Goal: Task Accomplishment & Management: Use online tool/utility

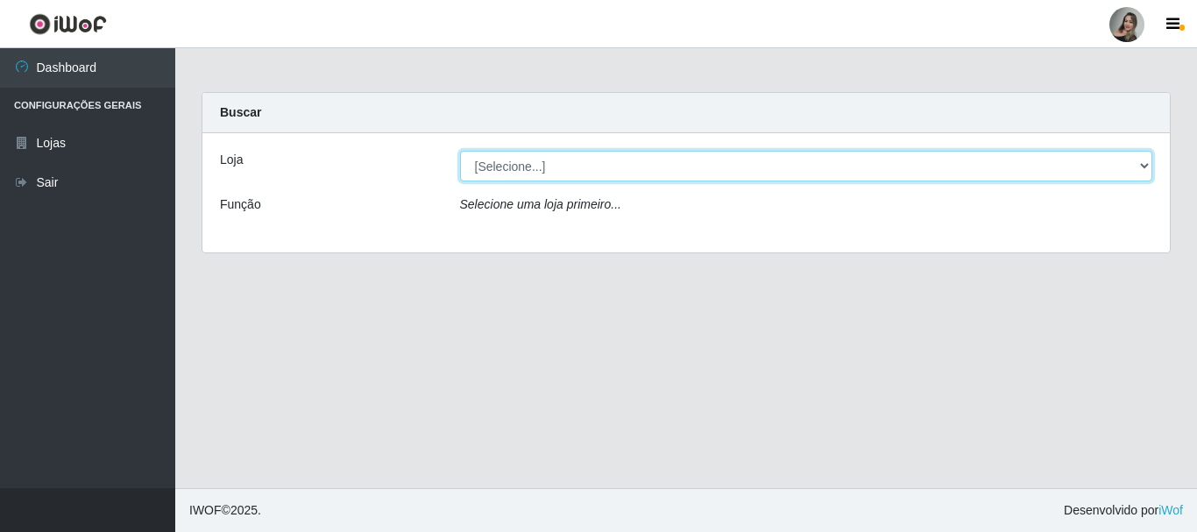
click at [1148, 165] on select "[Selecione...] Supermercado Sao Francisco - Amarante" at bounding box center [806, 166] width 693 height 31
select select "383"
click at [460, 151] on select "[Selecione...] Supermercado Sao Francisco - Amarante" at bounding box center [806, 166] width 693 height 31
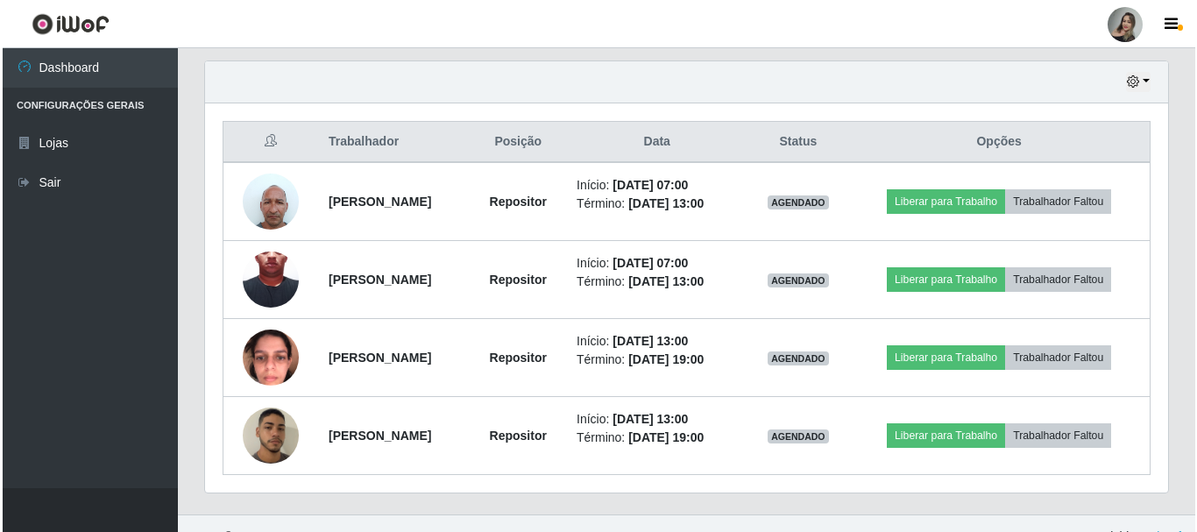
scroll to position [606, 0]
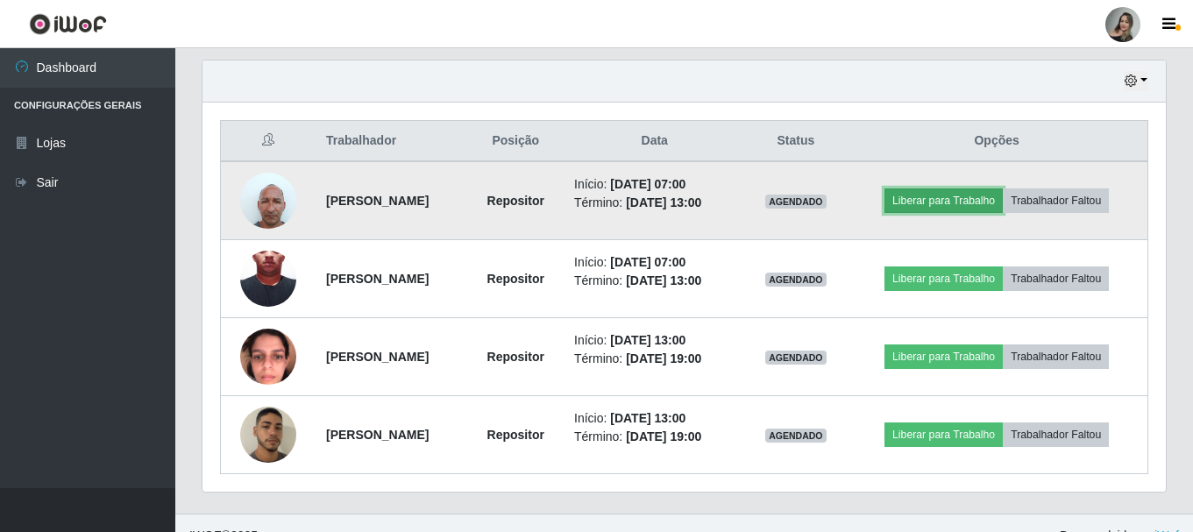
click at [968, 207] on button "Liberar para Trabalho" at bounding box center [943, 200] width 118 height 25
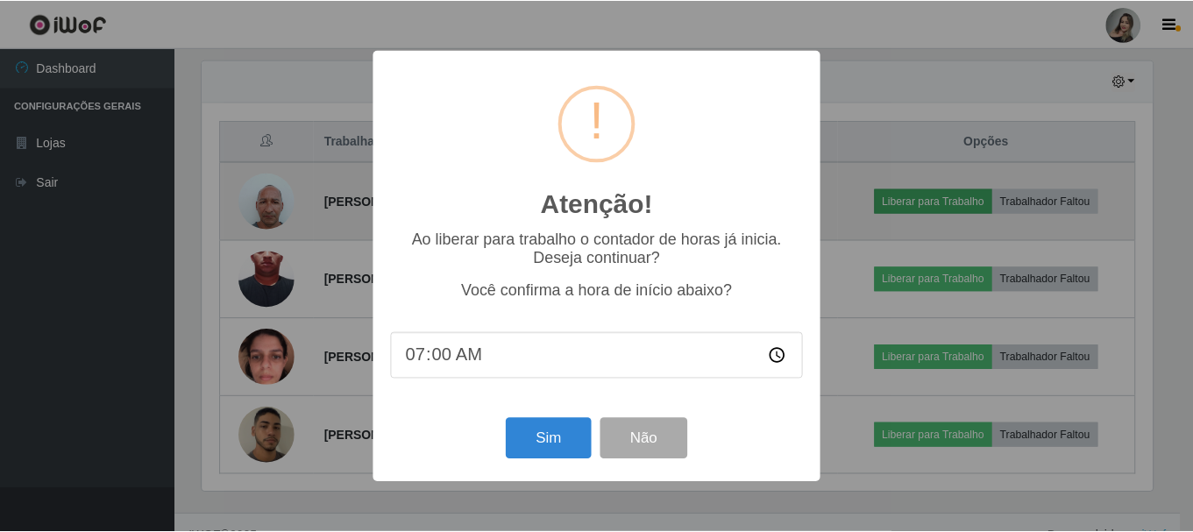
scroll to position [364, 954]
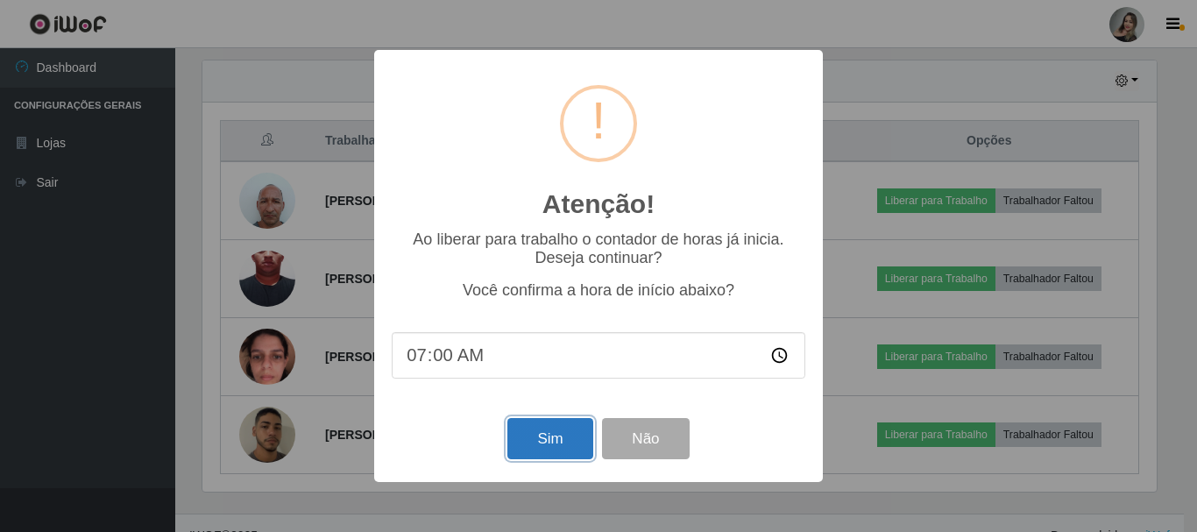
click at [514, 447] on button "Sim" at bounding box center [549, 438] width 85 height 41
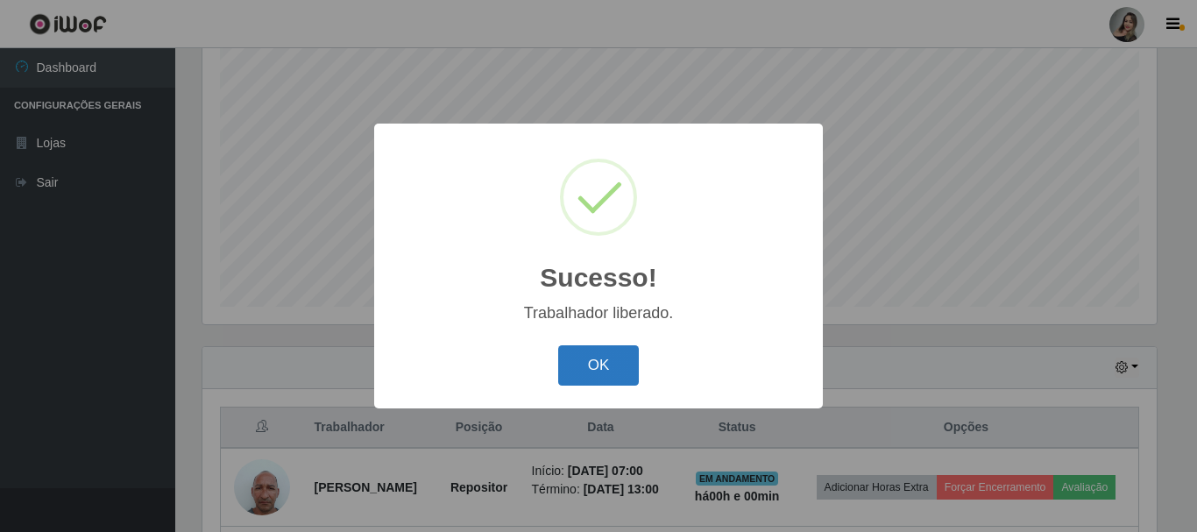
click at [573, 365] on button "OK" at bounding box center [599, 365] width 82 height 41
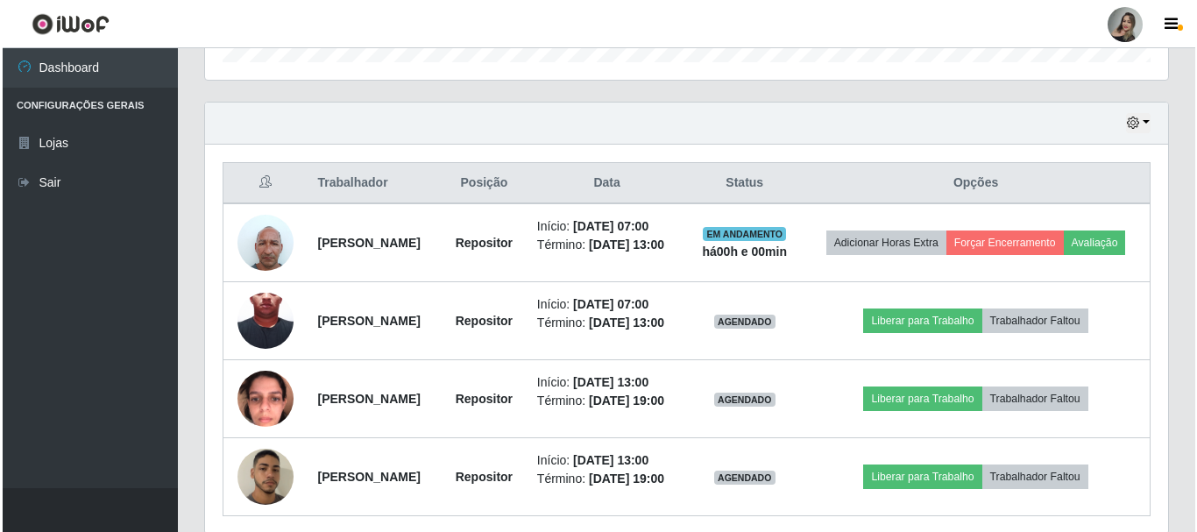
scroll to position [591, 0]
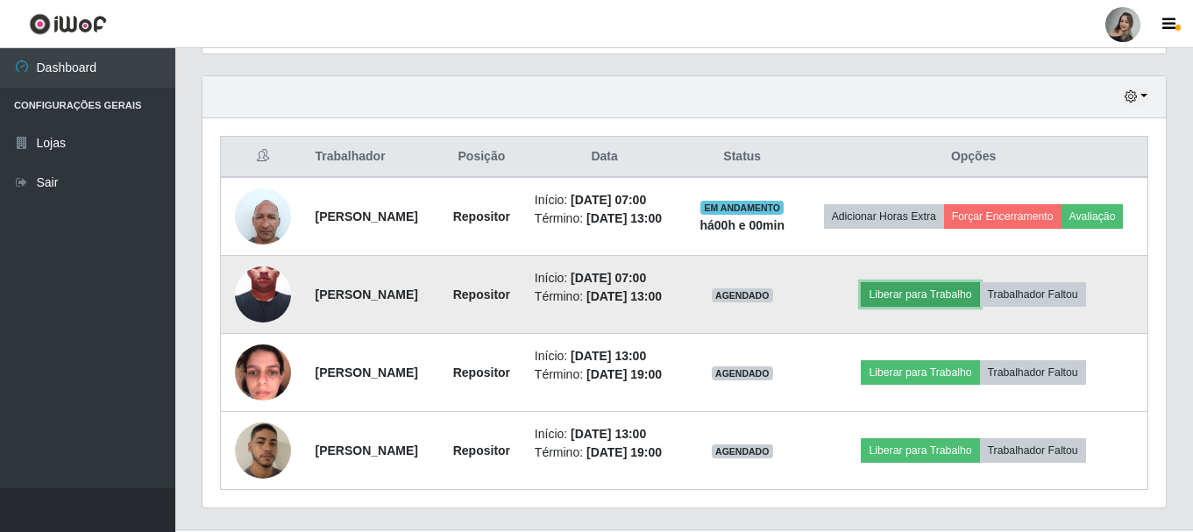
click at [943, 307] on button "Liberar para Trabalho" at bounding box center [920, 294] width 118 height 25
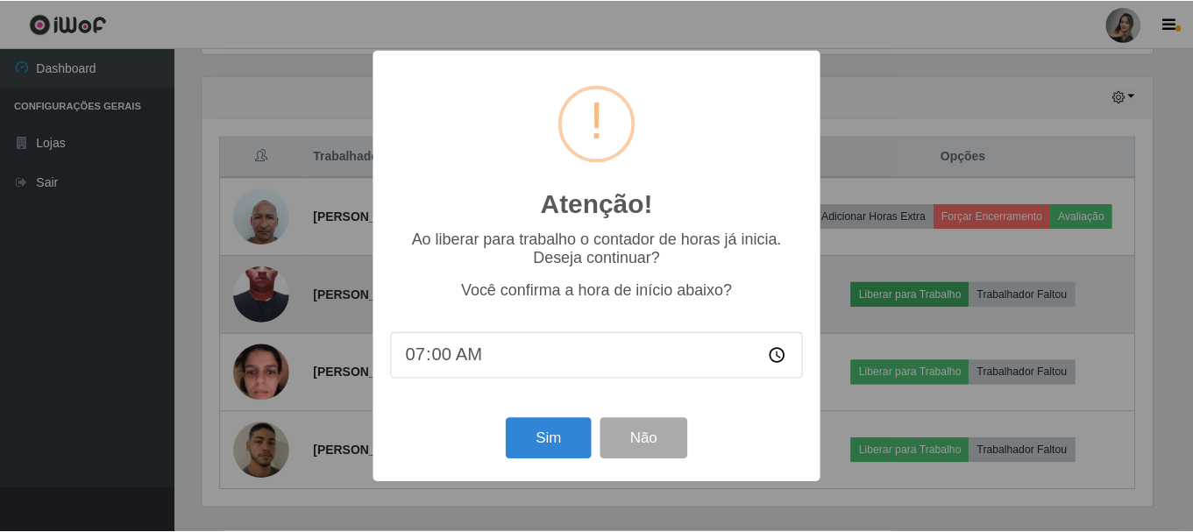
scroll to position [364, 954]
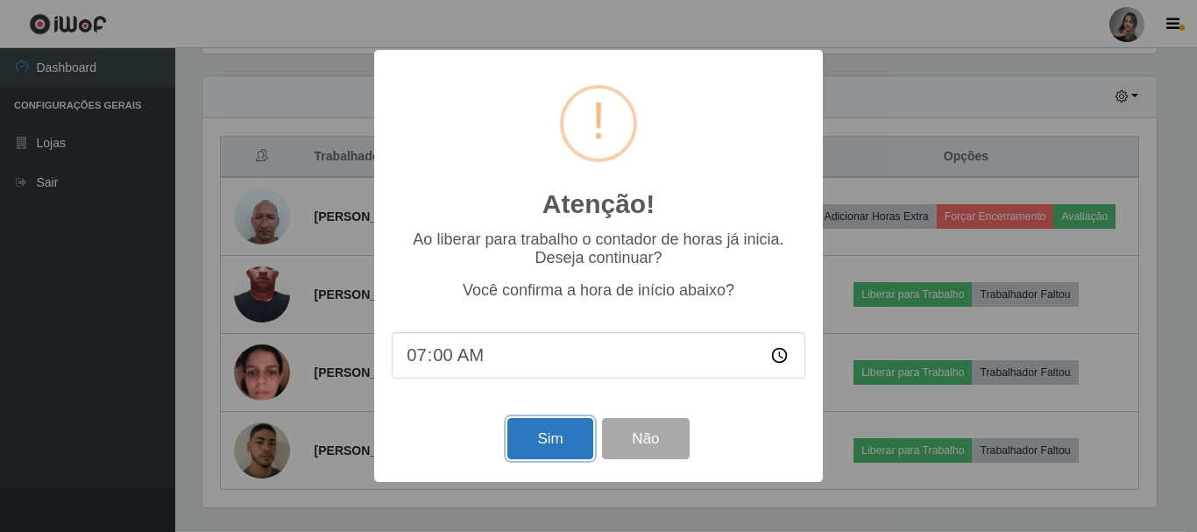
click at [547, 444] on button "Sim" at bounding box center [549, 438] width 85 height 41
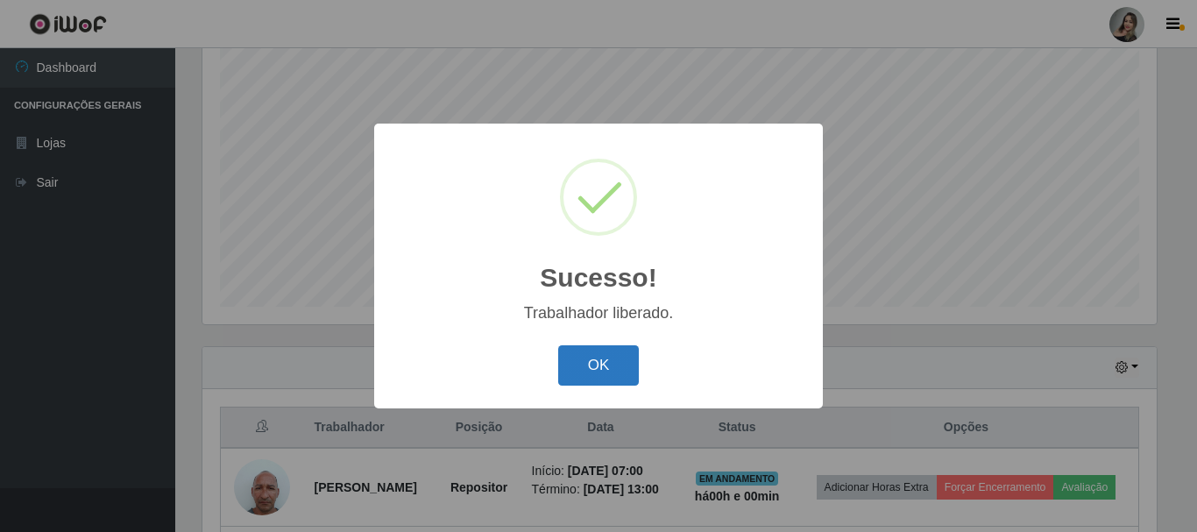
click at [601, 373] on button "OK" at bounding box center [599, 365] width 82 height 41
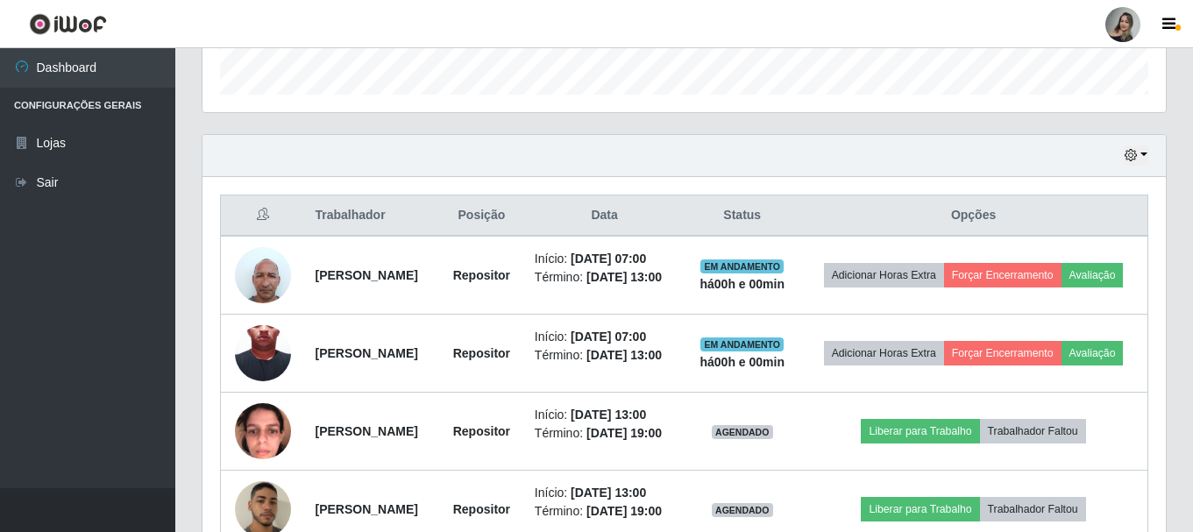
scroll to position [549, 0]
